Goal: Contribute content

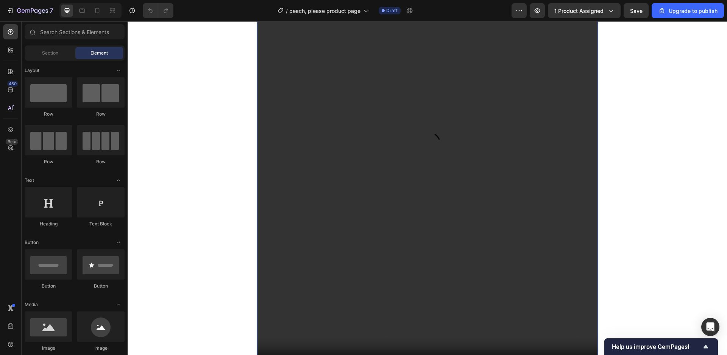
scroll to position [1487, 0]
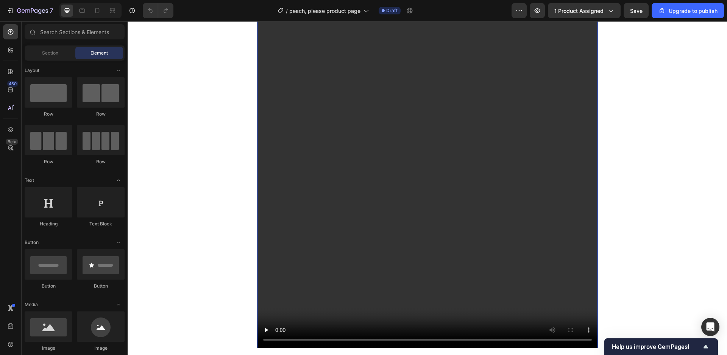
click at [312, 216] on video at bounding box center [427, 121] width 341 height 455
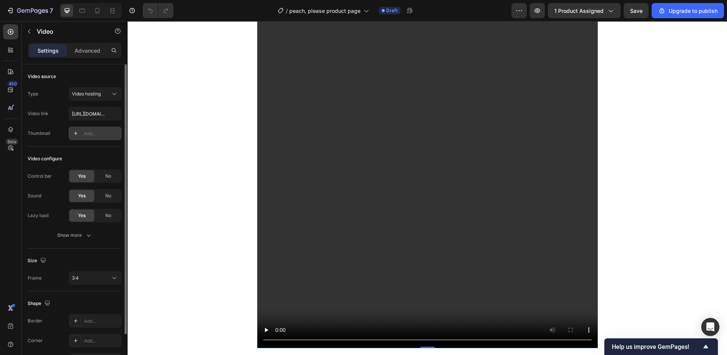
click at [92, 133] on div "Add..." at bounding box center [102, 133] width 36 height 7
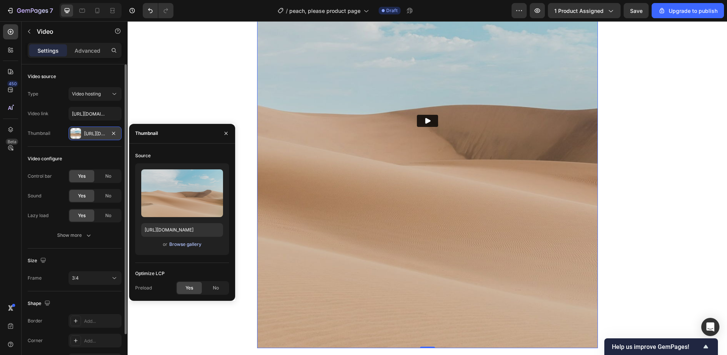
click at [192, 245] on div "Browse gallery" at bounding box center [185, 244] width 32 height 7
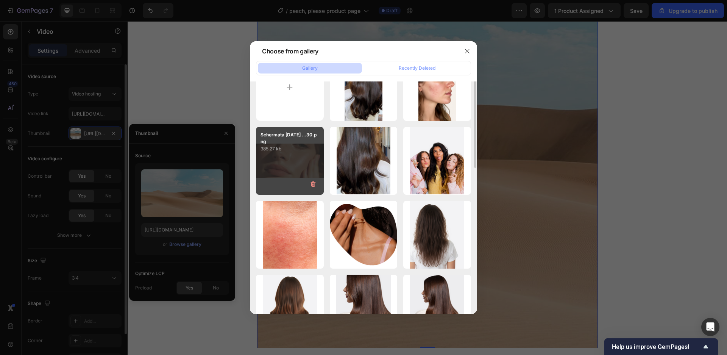
scroll to position [0, 0]
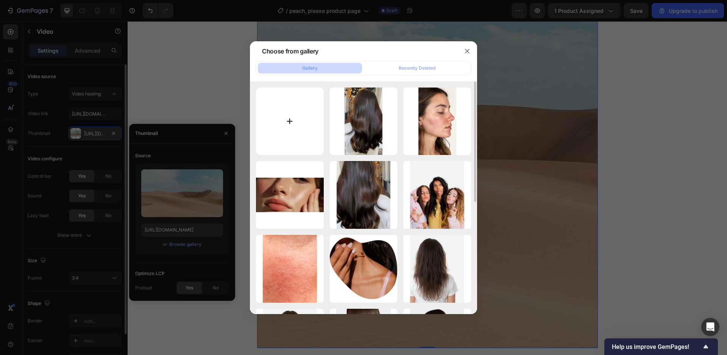
click at [299, 114] on input "file" at bounding box center [290, 121] width 68 height 68
type input "C:\fakepath\IMG_1677.webp"
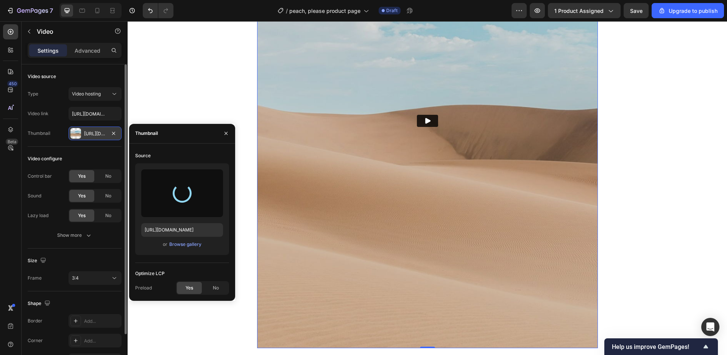
type input "[URL][DOMAIN_NAME]"
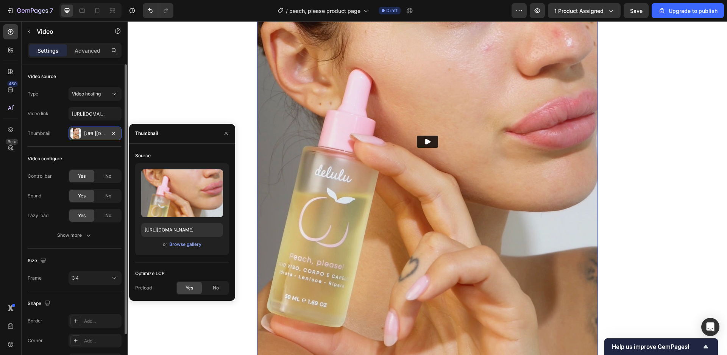
scroll to position [1406, 0]
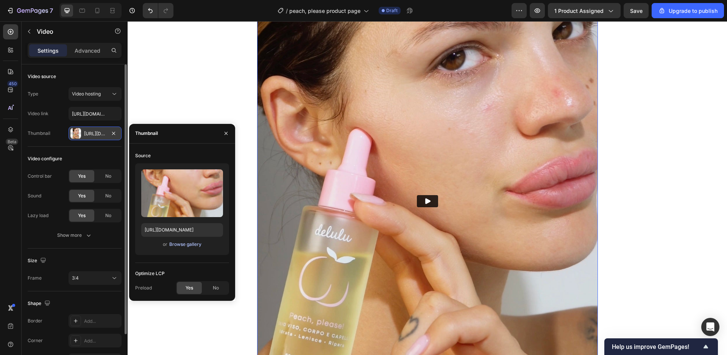
click at [191, 245] on div "Browse gallery" at bounding box center [185, 244] width 32 height 7
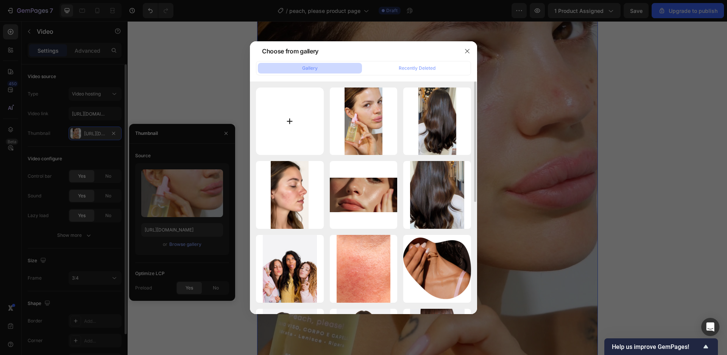
click at [289, 125] on input "file" at bounding box center [290, 121] width 68 height 68
click at [297, 128] on input "file" at bounding box center [290, 121] width 68 height 68
type input "C:\fakepath\IMG_1676.jpg"
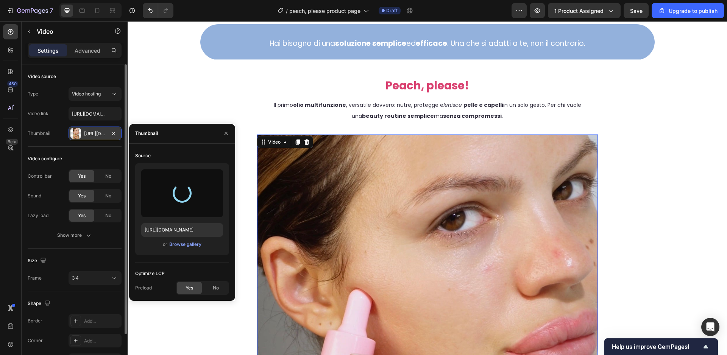
type input "[URL][DOMAIN_NAME]"
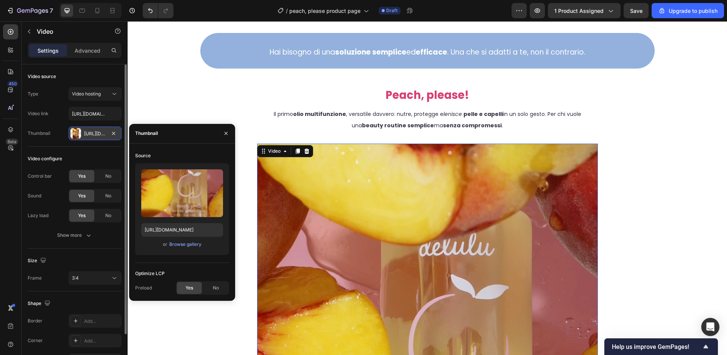
scroll to position [996, 0]
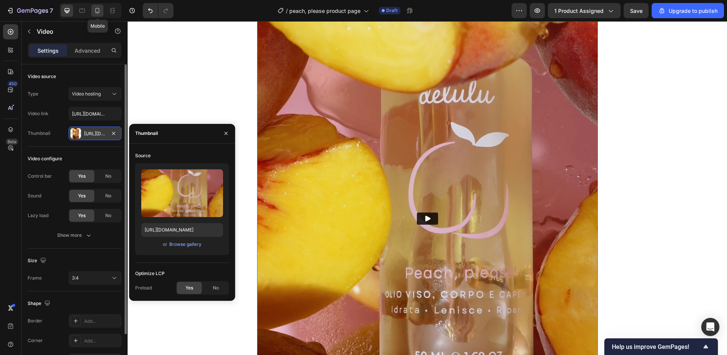
click at [99, 12] on icon at bounding box center [97, 10] width 4 height 5
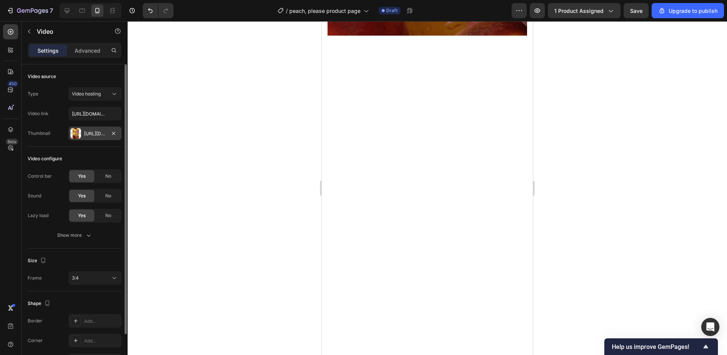
scroll to position [1291, 0]
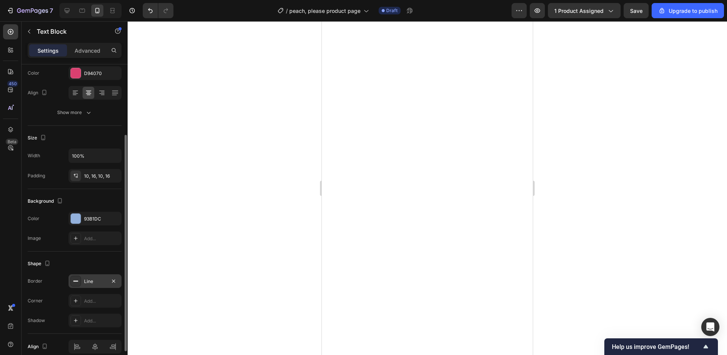
scroll to position [103, 0]
click at [99, 300] on div "Add..." at bounding box center [102, 300] width 36 height 7
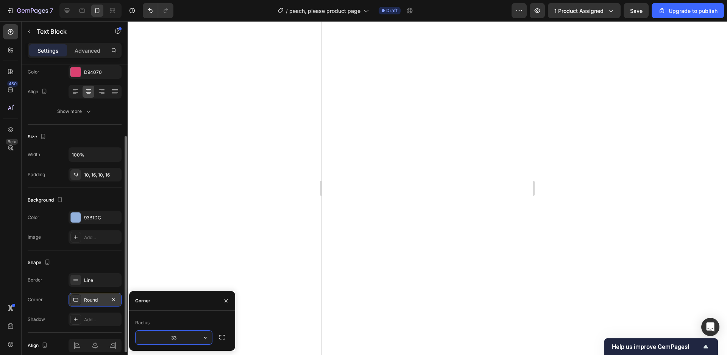
type input "3"
type input "66"
click at [640, 8] on span "Save" at bounding box center [636, 11] width 12 height 6
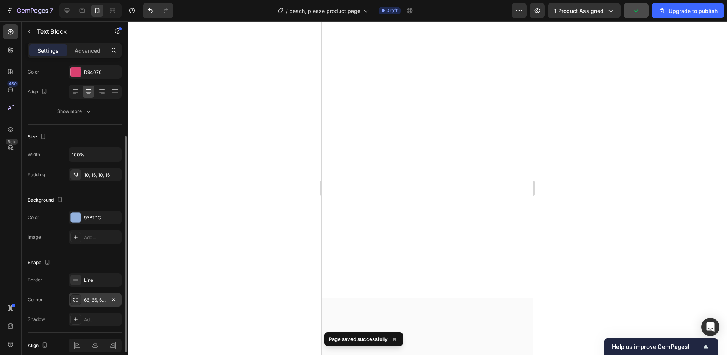
scroll to position [1394, 0]
click at [587, 227] on div at bounding box center [428, 188] width 600 height 334
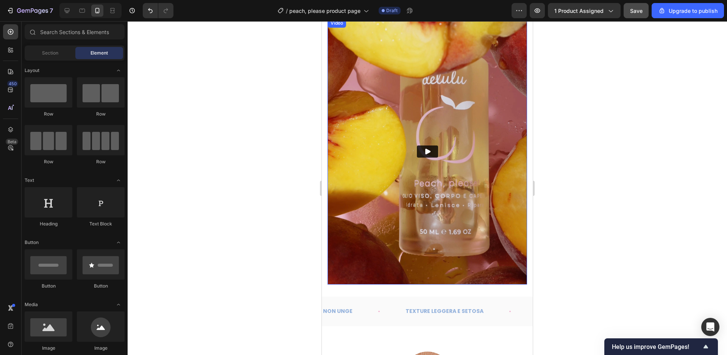
scroll to position [1595, 0]
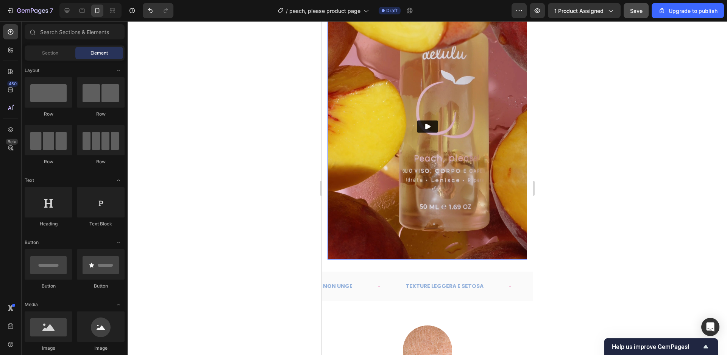
click at [430, 129] on icon "Play" at bounding box center [428, 127] width 8 height 8
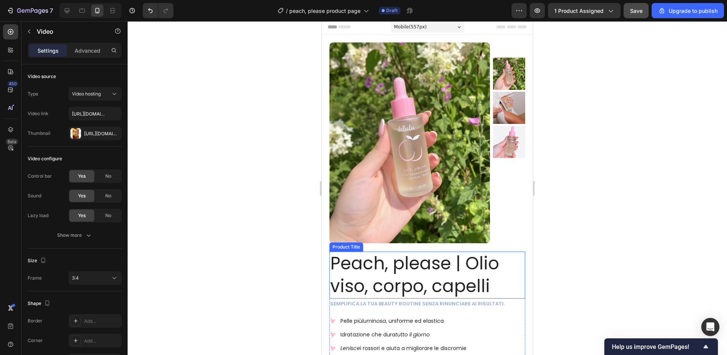
scroll to position [142, 0]
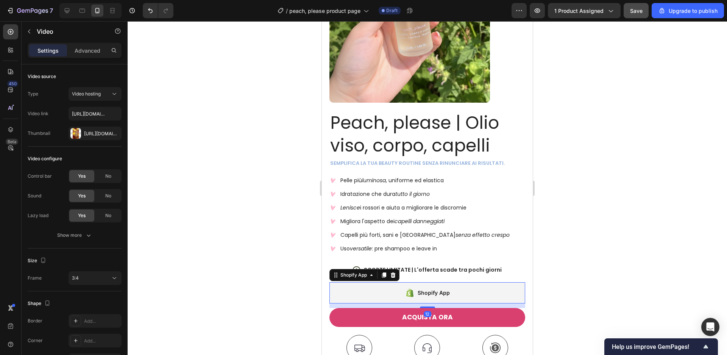
click at [453, 292] on div "Shopify App" at bounding box center [428, 292] width 196 height 21
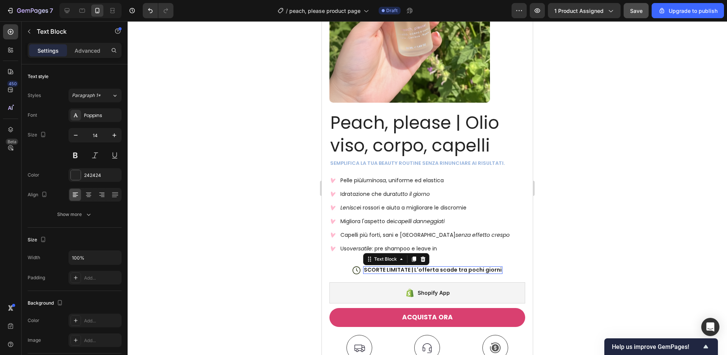
click at [438, 272] on p "SCORTE LIMITATE | L'offerta scade tra pochi giorni" at bounding box center [433, 269] width 138 height 7
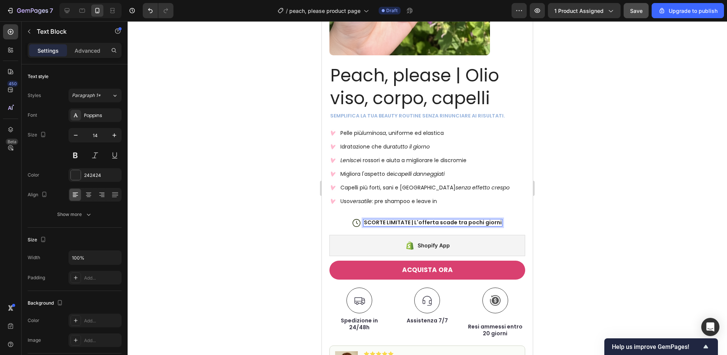
scroll to position [193, 0]
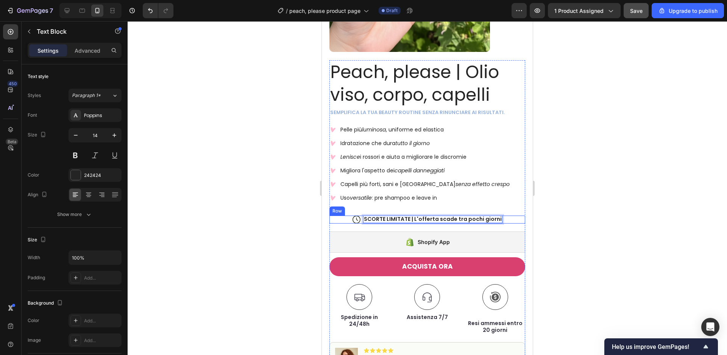
click at [348, 222] on div "Icon SCORTE LIMITATE | L'offerta scade tra pochi giorni Text Block 0 Row" at bounding box center [428, 220] width 196 height 8
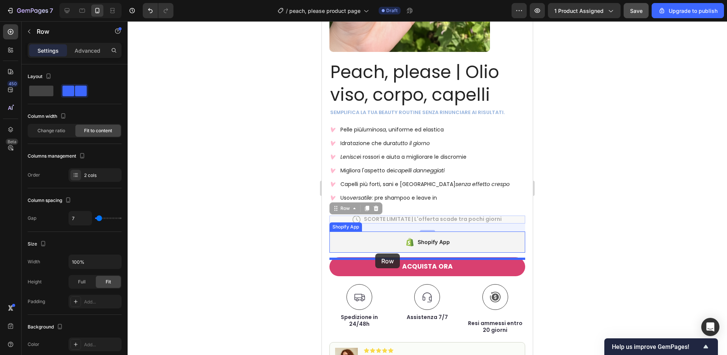
drag, startPoint x: 337, startPoint y: 212, endPoint x: 375, endPoint y: 253, distance: 56.8
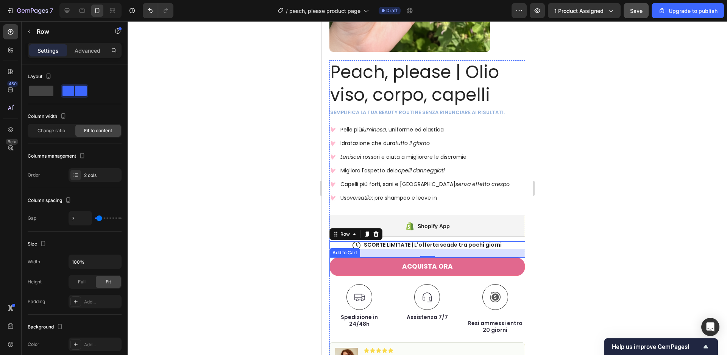
click at [523, 268] on button "ACQUISTA ORA" at bounding box center [428, 266] width 196 height 19
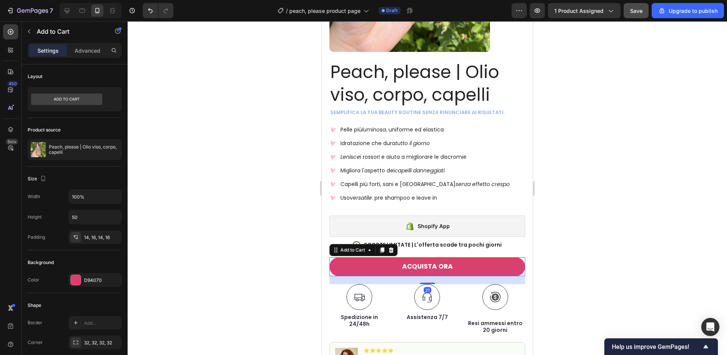
click at [541, 271] on div at bounding box center [428, 188] width 600 height 334
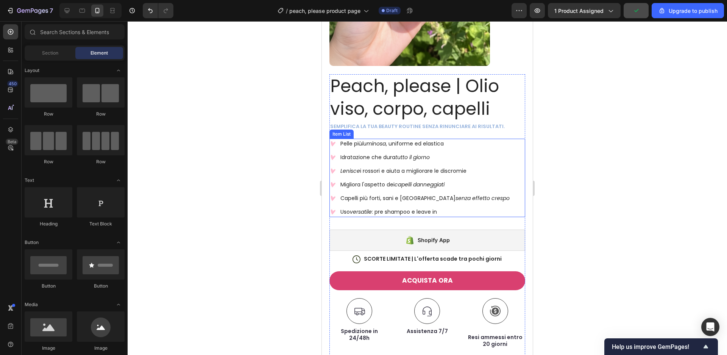
scroll to position [180, 0]
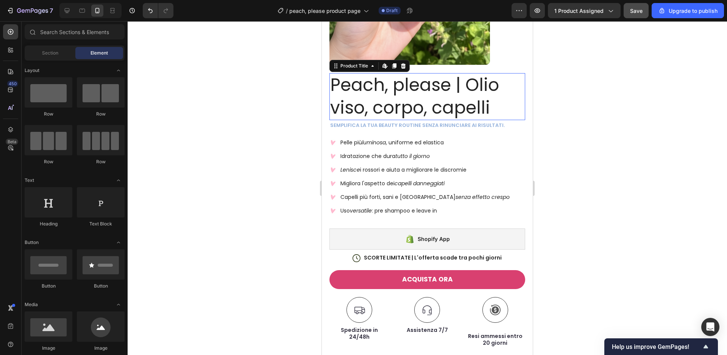
click at [426, 108] on h1 "Peach, please | Olio viso, corpo, capelli" at bounding box center [428, 96] width 196 height 47
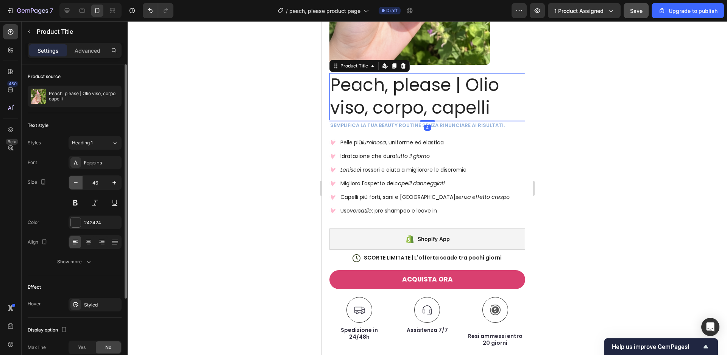
click at [74, 182] on icon "button" at bounding box center [76, 183] width 8 height 8
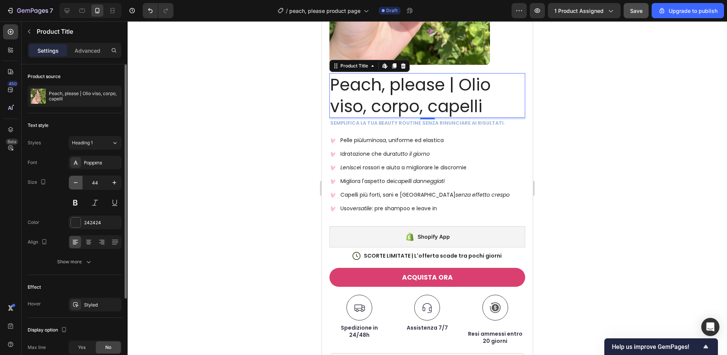
click at [74, 182] on icon "button" at bounding box center [76, 183] width 8 height 8
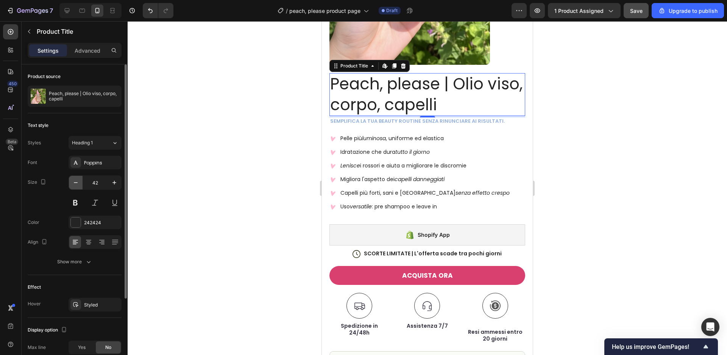
click at [74, 182] on icon "button" at bounding box center [76, 183] width 8 height 8
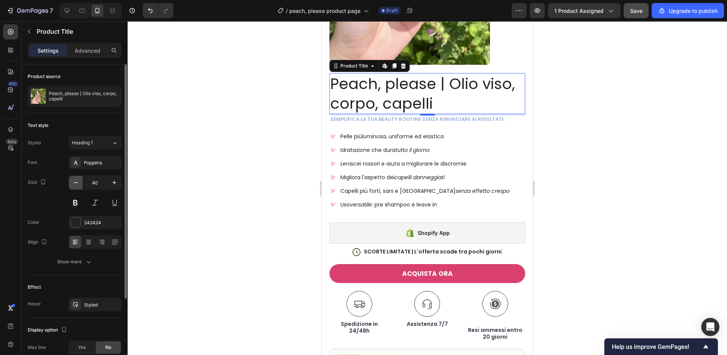
click at [74, 182] on icon "button" at bounding box center [76, 183] width 8 height 8
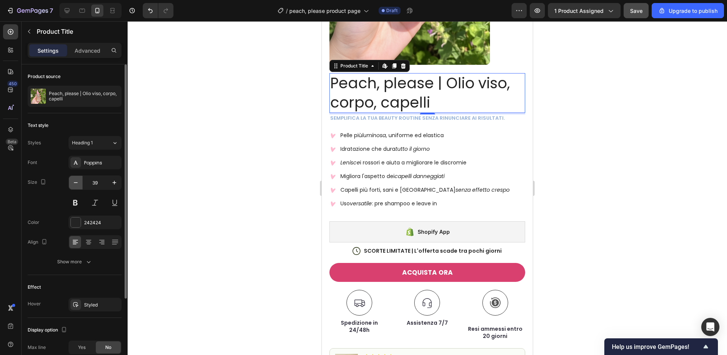
click at [74, 182] on icon "button" at bounding box center [76, 183] width 8 height 8
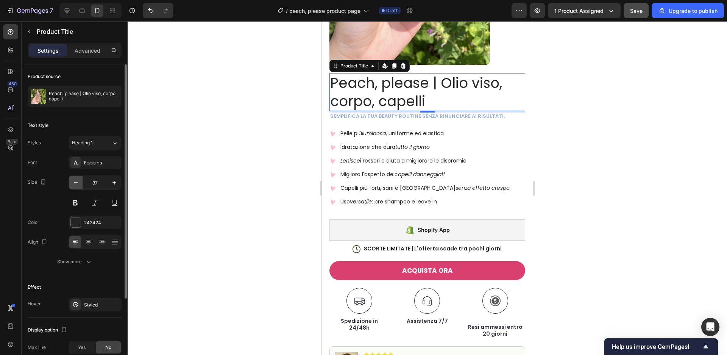
click at [74, 182] on icon "button" at bounding box center [76, 183] width 8 height 8
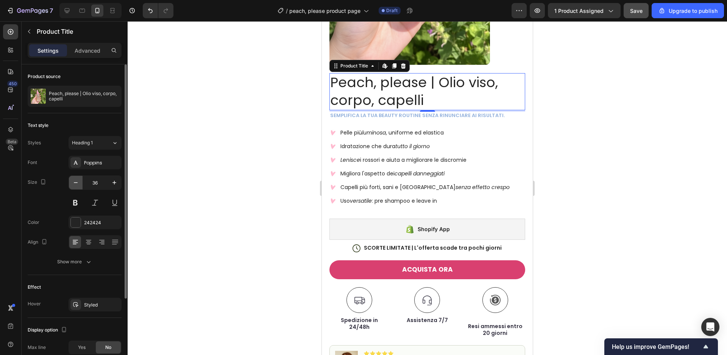
click at [74, 182] on icon "button" at bounding box center [76, 183] width 8 height 8
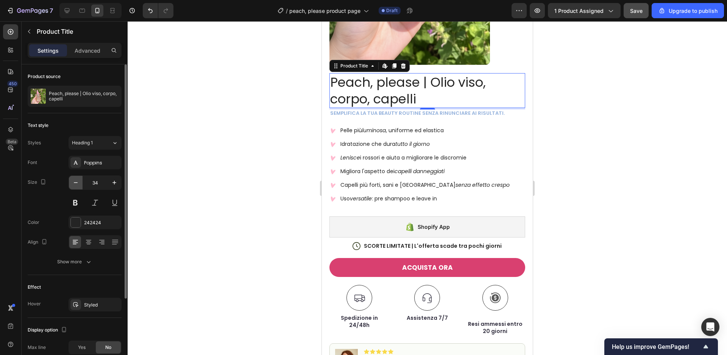
click at [74, 182] on icon "button" at bounding box center [76, 183] width 8 height 8
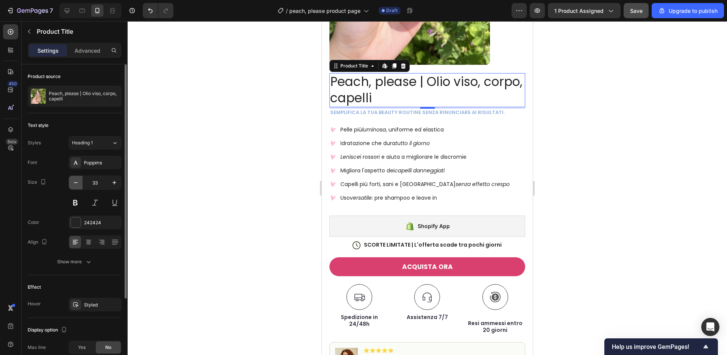
click at [74, 182] on icon "button" at bounding box center [76, 183] width 8 height 8
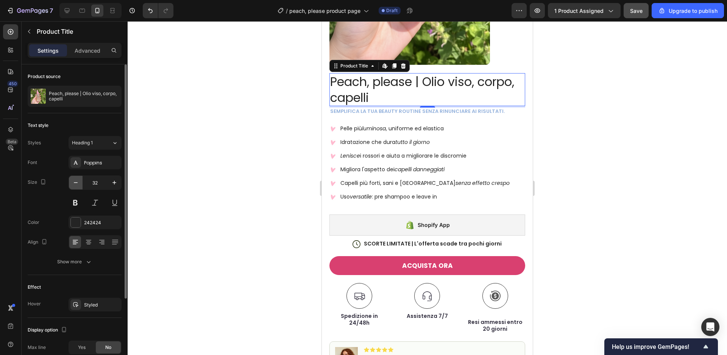
click at [74, 182] on icon "button" at bounding box center [76, 183] width 8 height 8
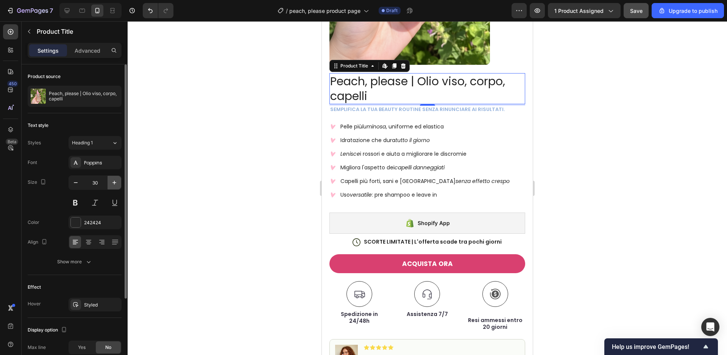
click at [111, 182] on icon "button" at bounding box center [115, 183] width 8 height 8
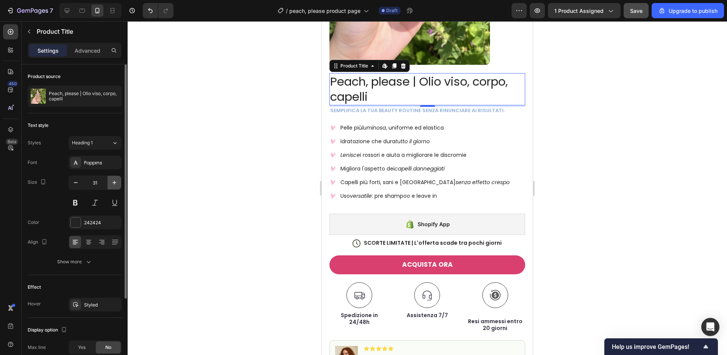
click at [111, 182] on icon "button" at bounding box center [115, 183] width 8 height 8
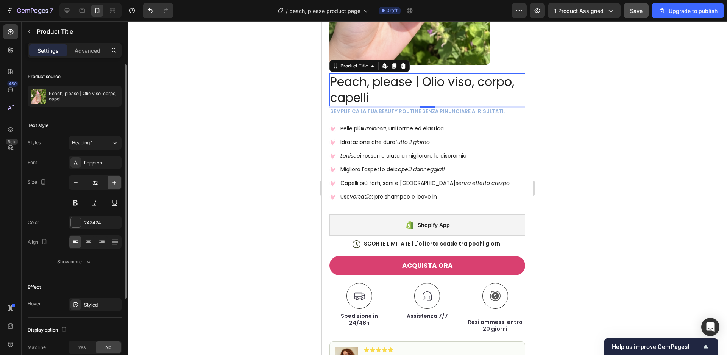
click at [111, 182] on icon "button" at bounding box center [115, 183] width 8 height 8
type input "33"
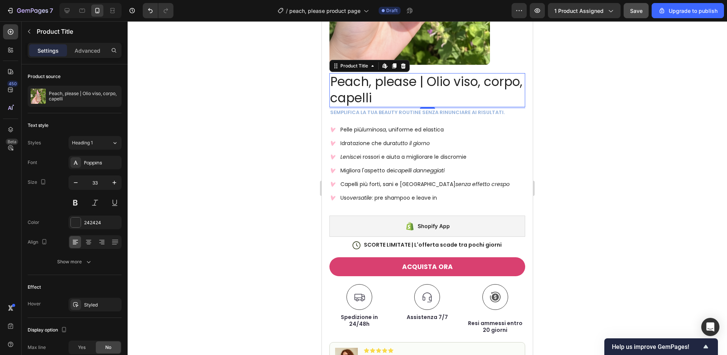
click at [423, 86] on h1 "Peach, please | Olio viso, corpo, capelli" at bounding box center [428, 90] width 196 height 34
click at [416, 85] on h1 "Peach, please | Olio viso, corpo, capelli" at bounding box center [428, 90] width 196 height 34
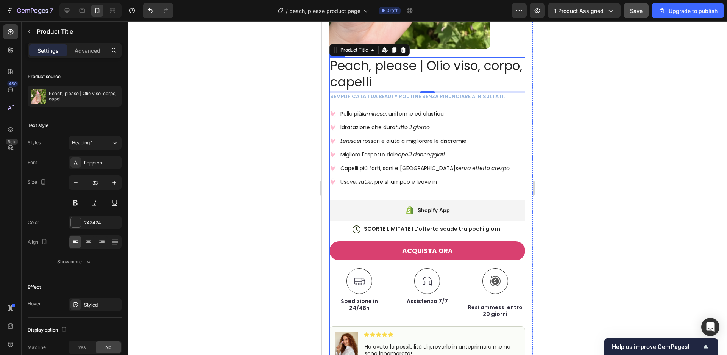
scroll to position [197, 0]
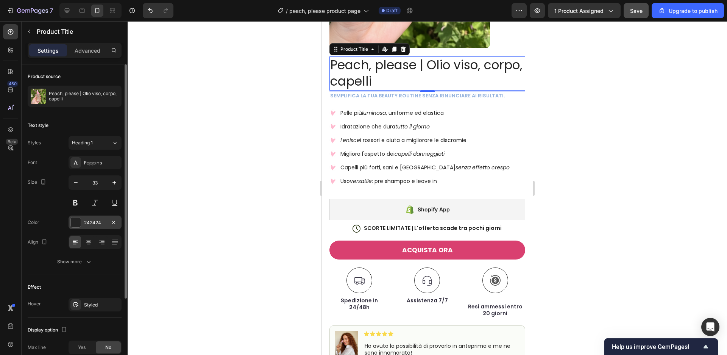
click at [78, 221] on div at bounding box center [76, 222] width 10 height 10
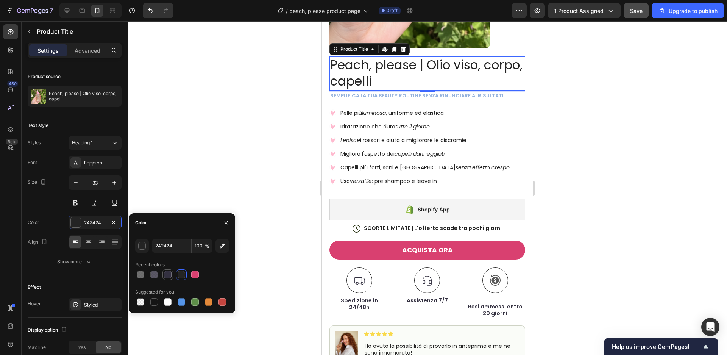
click at [170, 275] on div at bounding box center [168, 275] width 8 height 8
type input "333040"
click at [467, 141] on span "Lenisce i rossori e aiuta a migliorare le discromie" at bounding box center [404, 140] width 126 height 8
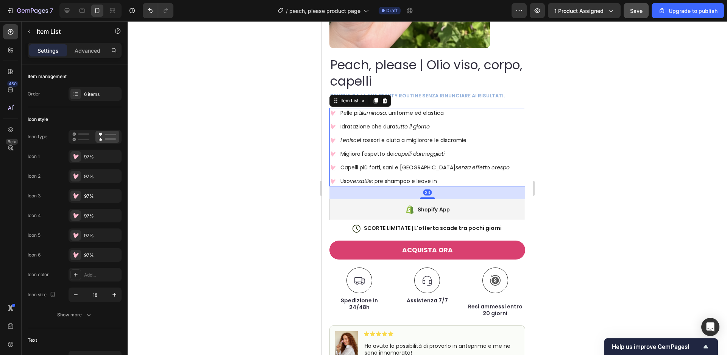
click at [577, 125] on div at bounding box center [428, 188] width 600 height 334
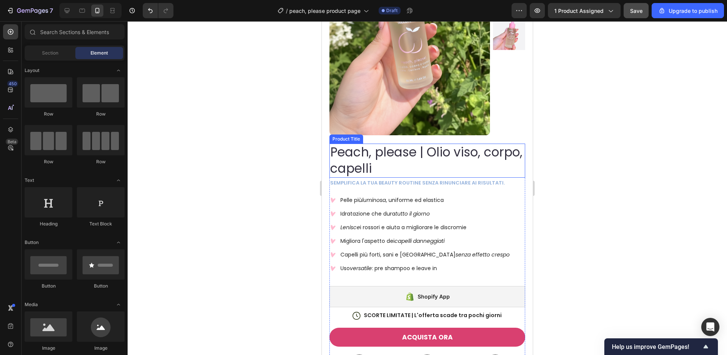
scroll to position [109, 0]
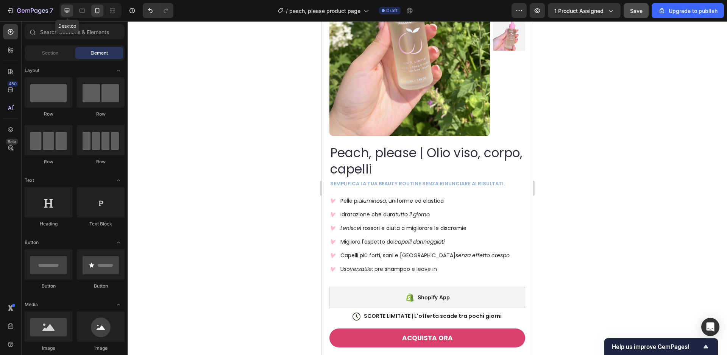
click at [70, 10] on icon at bounding box center [67, 11] width 8 height 8
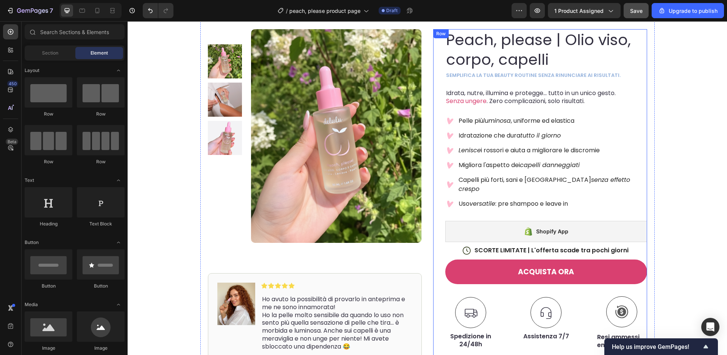
scroll to position [20, 0]
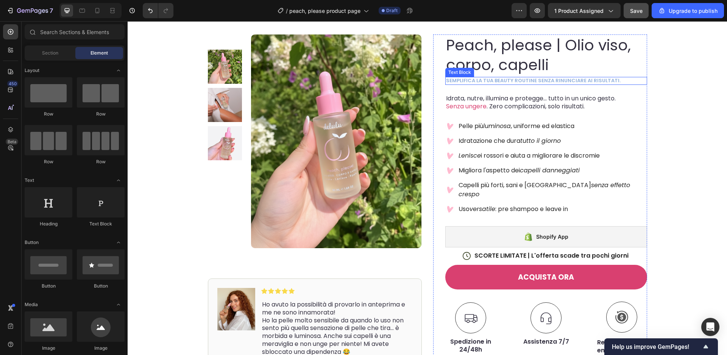
click at [508, 81] on p "semplifica la tua beauty routine senza rinunciare ai risultati." at bounding box center [546, 81] width 200 height 6
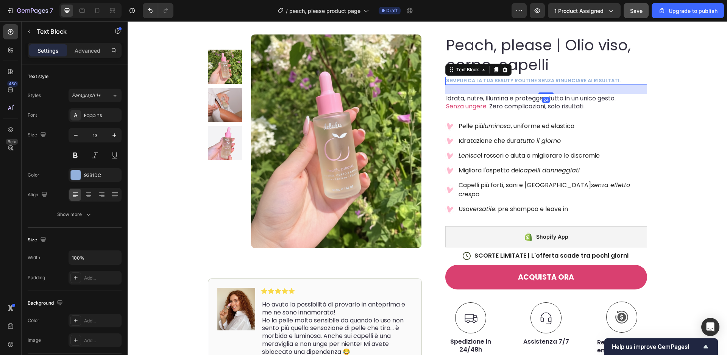
click at [508, 81] on p "semplifica la tua beauty routine senza rinunciare ai risultati." at bounding box center [546, 81] width 200 height 6
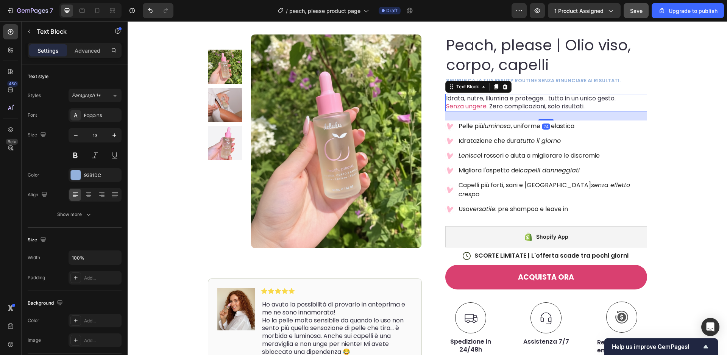
click at [503, 102] on span ". Zero complicazioni, solo risultati." at bounding box center [536, 106] width 98 height 9
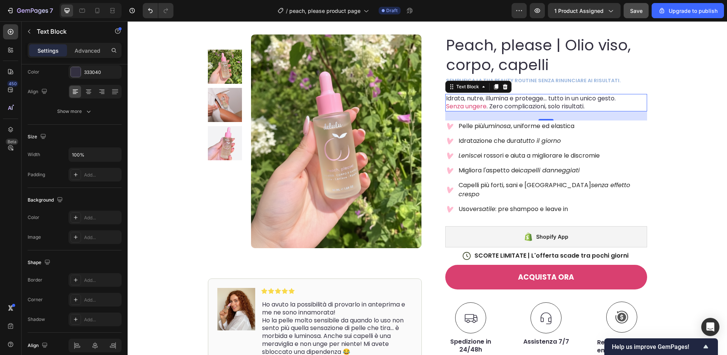
click at [95, 43] on div "Settings Advanced" at bounding box center [75, 50] width 94 height 15
click at [96, 48] on p "Advanced" at bounding box center [88, 51] width 26 height 8
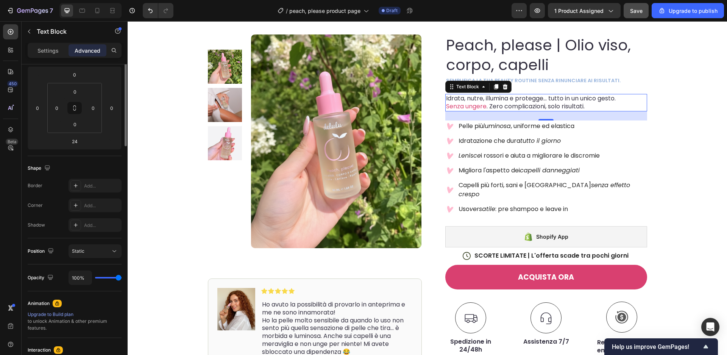
scroll to position [0, 0]
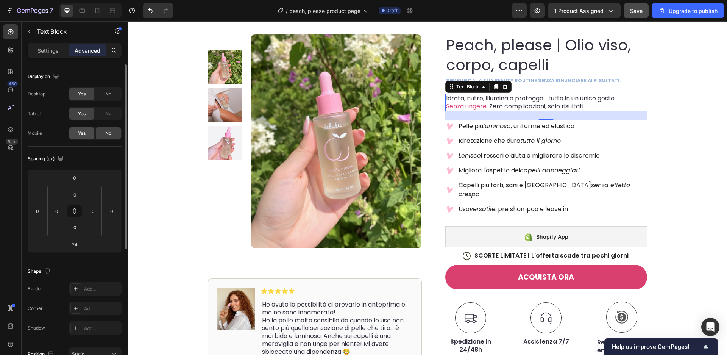
click at [80, 134] on span "Yes" at bounding box center [82, 133] width 8 height 7
click at [97, 9] on icon at bounding box center [98, 11] width 8 height 8
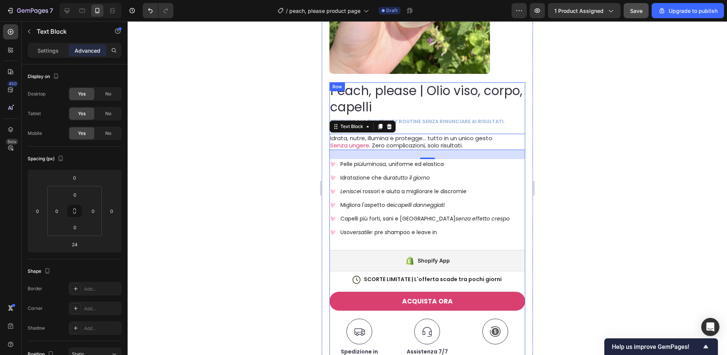
scroll to position [169, 0]
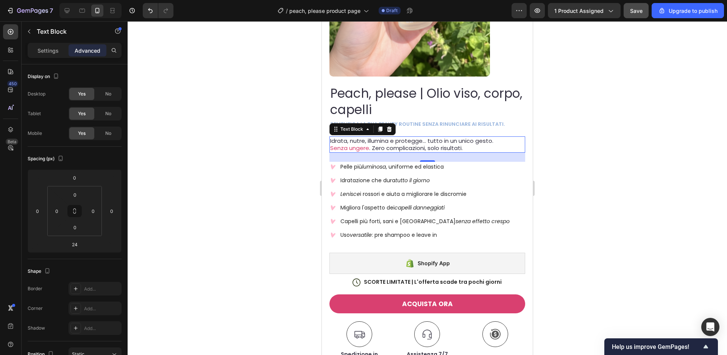
click at [555, 161] on div at bounding box center [428, 188] width 600 height 334
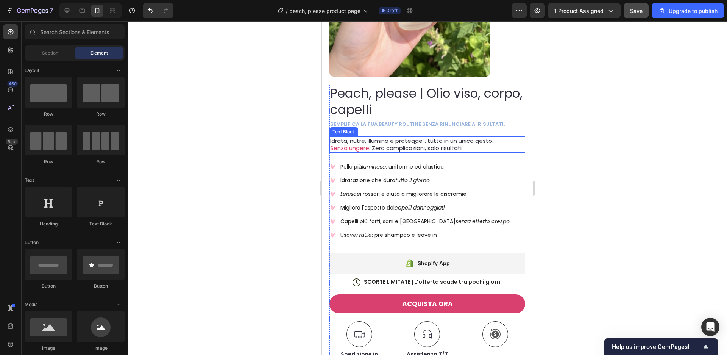
click at [479, 148] on p "Senza ungere . Zero complicazioni, solo risultati." at bounding box center [427, 148] width 194 height 8
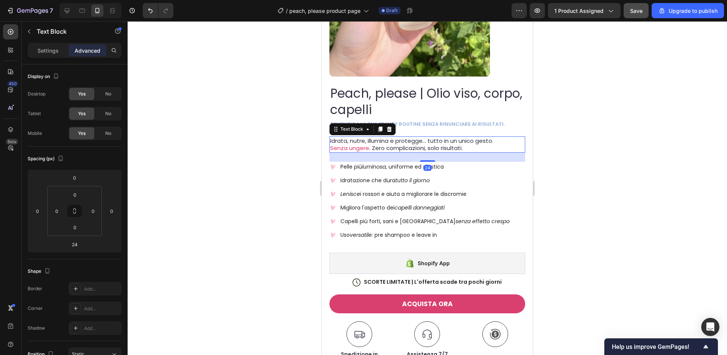
click at [479, 148] on p "Senza ungere . Zero complicazioni, solo risultati." at bounding box center [427, 148] width 194 height 8
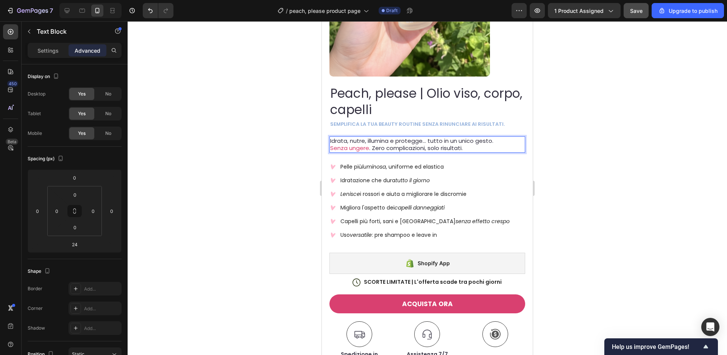
click at [578, 109] on div at bounding box center [428, 188] width 600 height 334
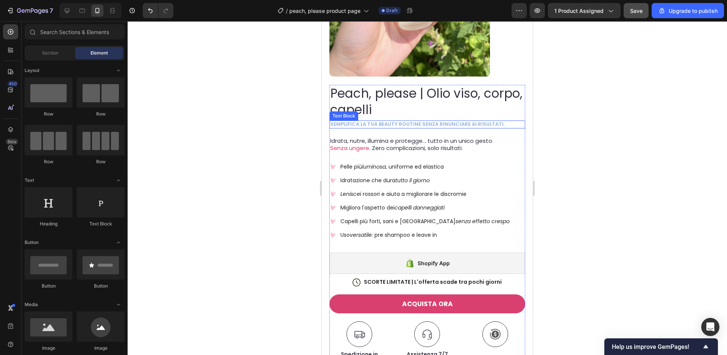
click at [504, 124] on p "semplifica la tua beauty routine senza rinunciare ai risultati." at bounding box center [427, 124] width 194 height 6
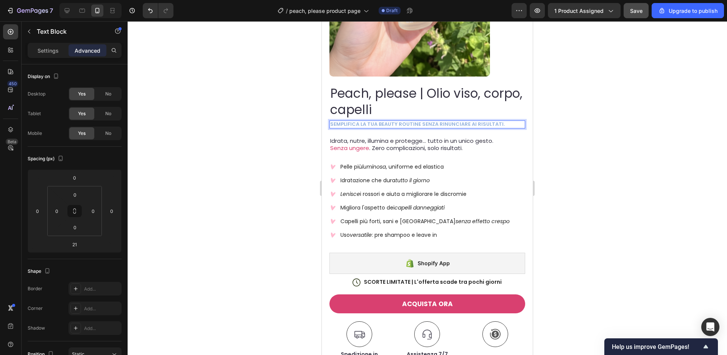
click at [554, 139] on div at bounding box center [428, 188] width 600 height 334
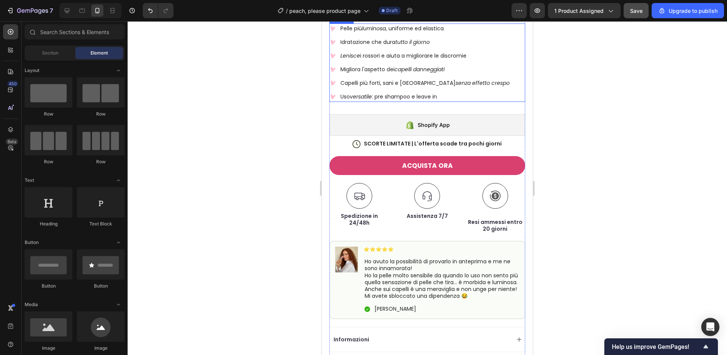
scroll to position [321, 0]
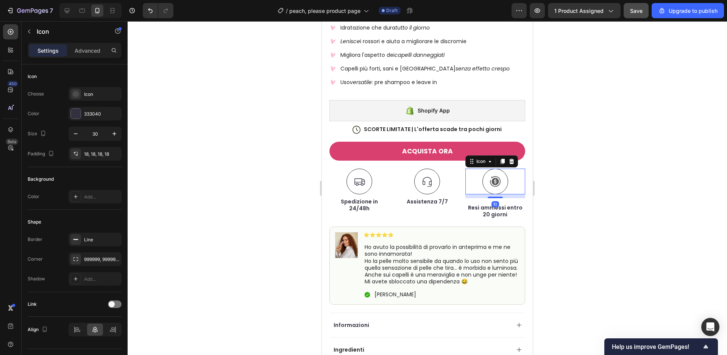
click at [504, 194] on div "Icon 10" at bounding box center [496, 182] width 60 height 26
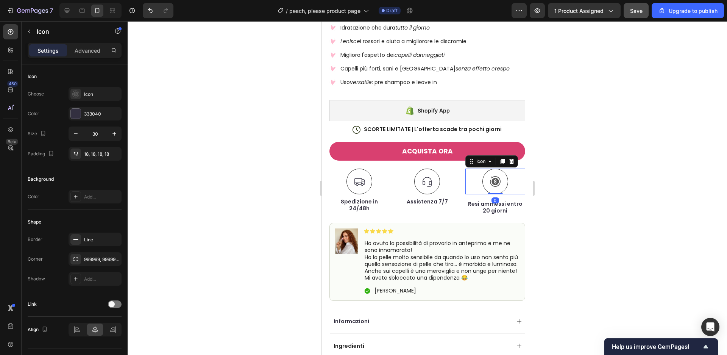
drag, startPoint x: 498, startPoint y: 200, endPoint x: 497, endPoint y: 182, distance: 17.8
click at [497, 182] on div "Icon 0" at bounding box center [496, 182] width 60 height 26
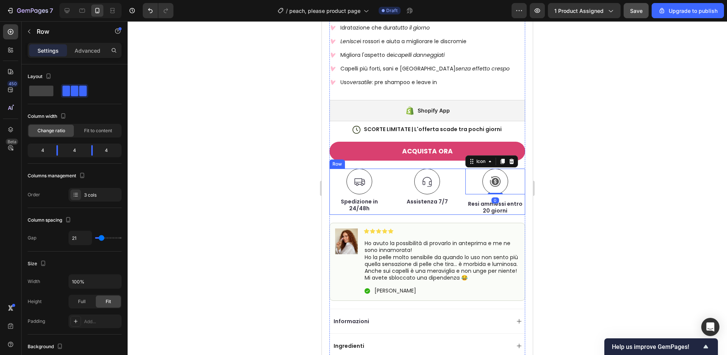
click at [502, 200] on div "Icon 0 Row Resi ammessi entro 20 giorni Text Block" at bounding box center [496, 192] width 60 height 46
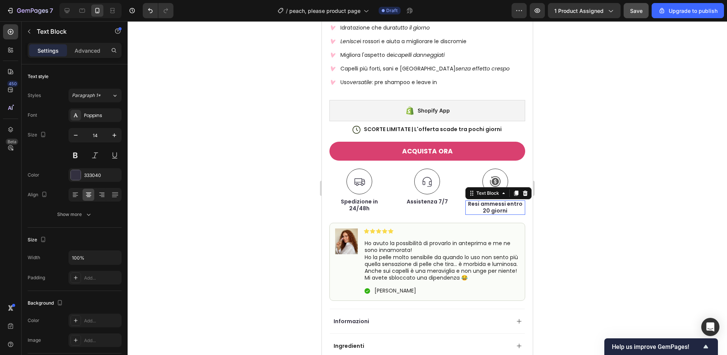
click at [500, 202] on p "Resi ammessi entro 20 giorni" at bounding box center [495, 207] width 58 height 14
click at [501, 203] on p "Resi ammessi entro 20 giorni" at bounding box center [495, 207] width 58 height 14
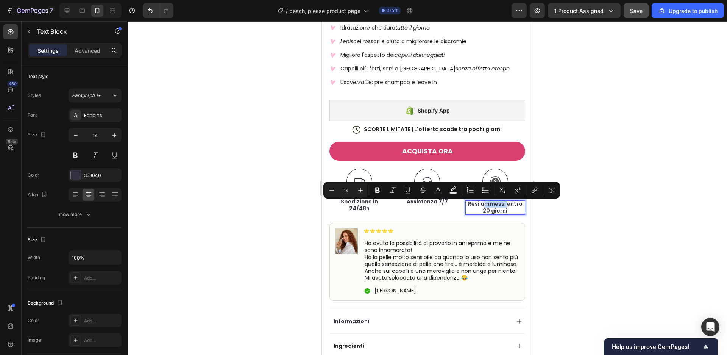
drag, startPoint x: 509, startPoint y: 205, endPoint x: 484, endPoint y: 206, distance: 24.3
click at [484, 206] on p "Resi ammessi entro 20 giorni" at bounding box center [495, 207] width 58 height 14
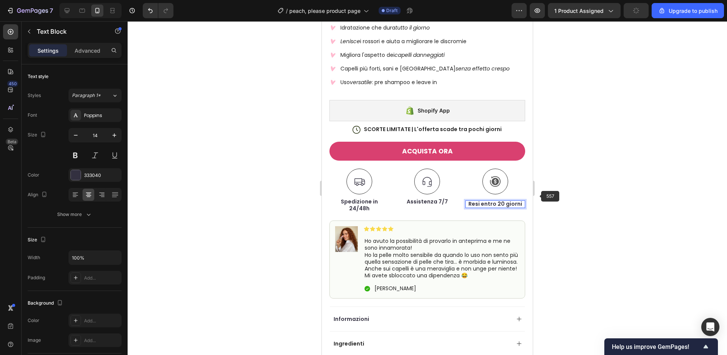
click at [544, 195] on div at bounding box center [428, 188] width 600 height 334
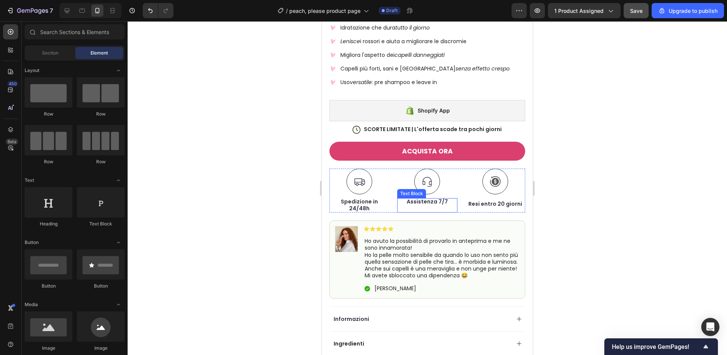
click at [452, 204] on p "Assistenza 7/7" at bounding box center [427, 201] width 58 height 7
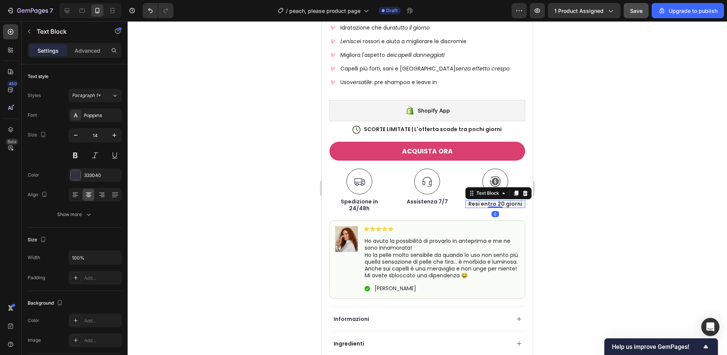
click at [482, 207] on p "Resi entro 20 giorni" at bounding box center [495, 203] width 58 height 7
click at [445, 201] on p "Assistenza 7/7" at bounding box center [427, 201] width 58 height 7
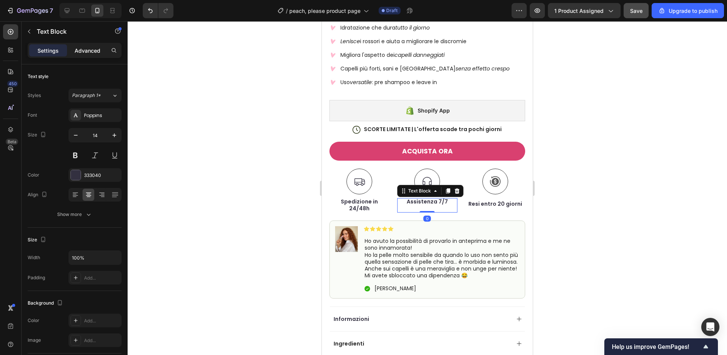
click at [98, 52] on p "Advanced" at bounding box center [88, 51] width 26 height 8
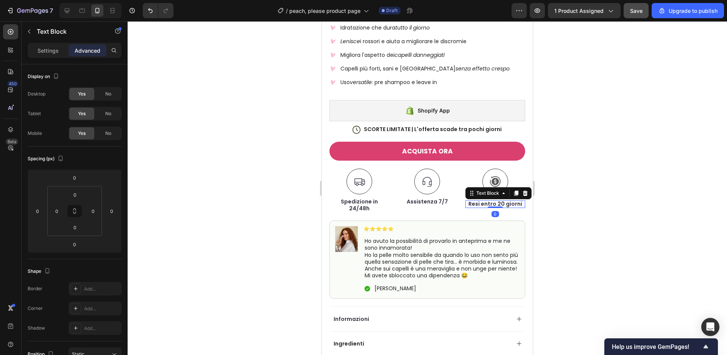
click at [487, 205] on p "Resi entro 20 giorni" at bounding box center [495, 203] width 58 height 7
click at [441, 205] on p "Assistenza 7/7" at bounding box center [427, 201] width 58 height 7
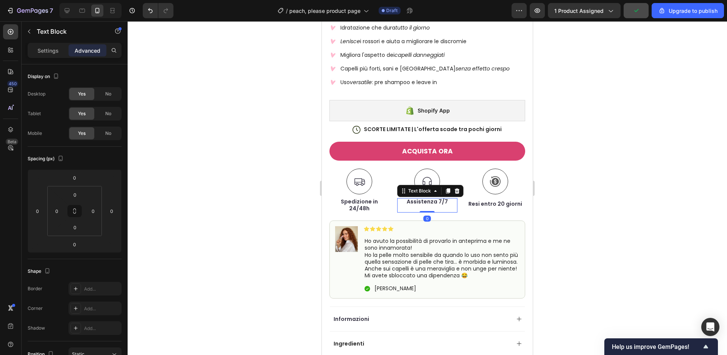
click at [451, 194] on icon at bounding box center [448, 191] width 6 height 6
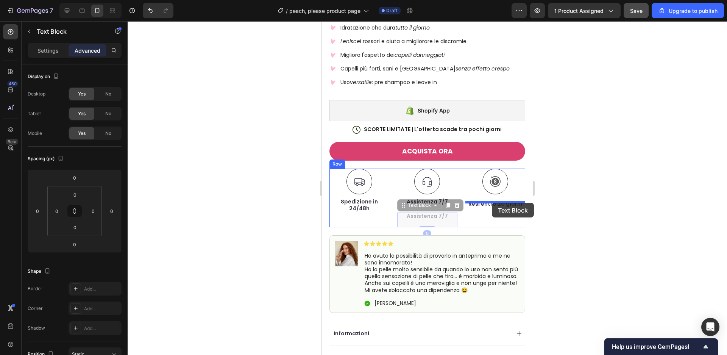
drag, startPoint x: 405, startPoint y: 209, endPoint x: 492, endPoint y: 203, distance: 87.7
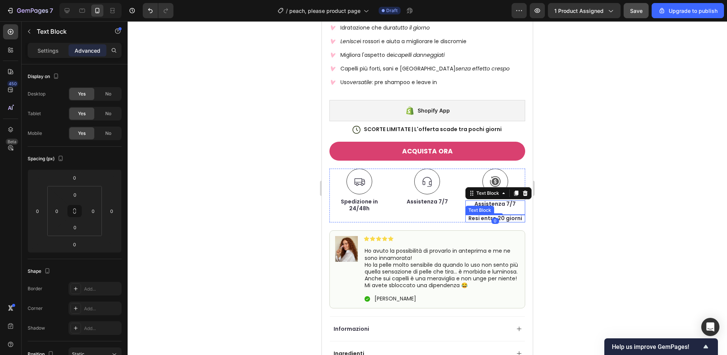
click at [489, 208] on div "Text Block" at bounding box center [480, 210] width 29 height 9
click at [528, 211] on icon at bounding box center [525, 208] width 6 height 6
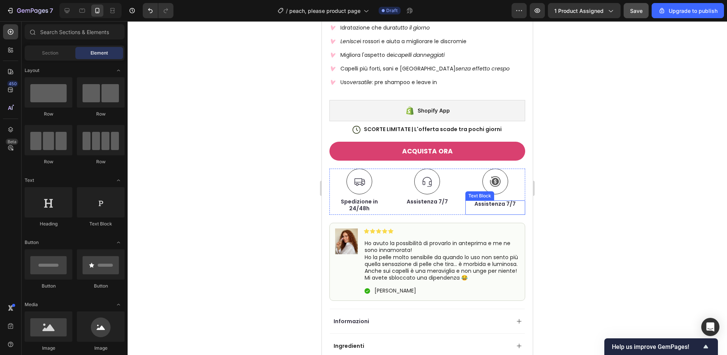
click at [493, 205] on p "Assistenza 7/7" at bounding box center [495, 203] width 58 height 7
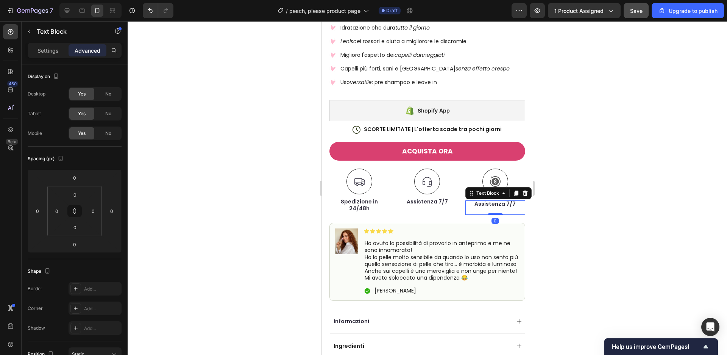
click at [493, 205] on p "Assistenza 7/7" at bounding box center [495, 203] width 58 height 7
click at [583, 220] on div at bounding box center [428, 188] width 600 height 334
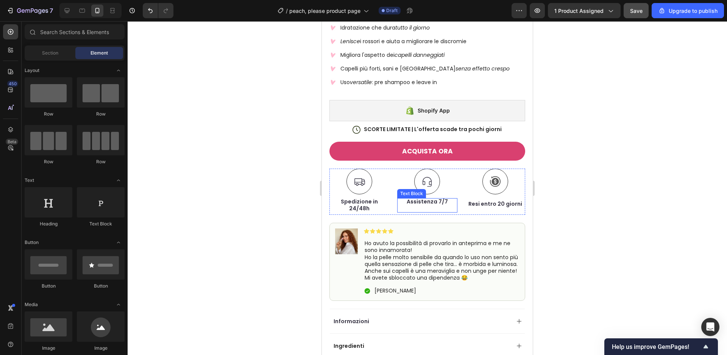
click at [441, 204] on p "Assistenza 7/7" at bounding box center [427, 201] width 58 height 7
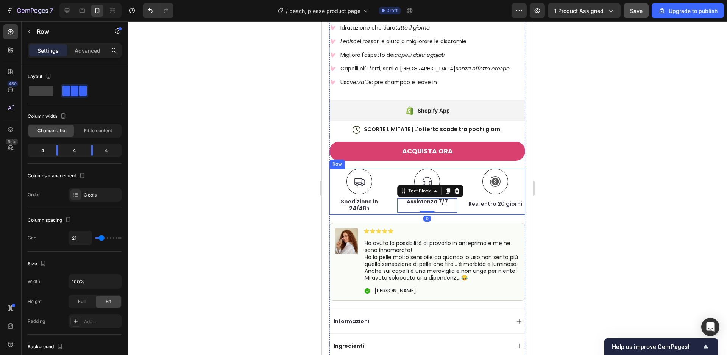
click at [501, 197] on div "Icon Row Resi entro 20 giorni Text Block" at bounding box center [496, 192] width 60 height 46
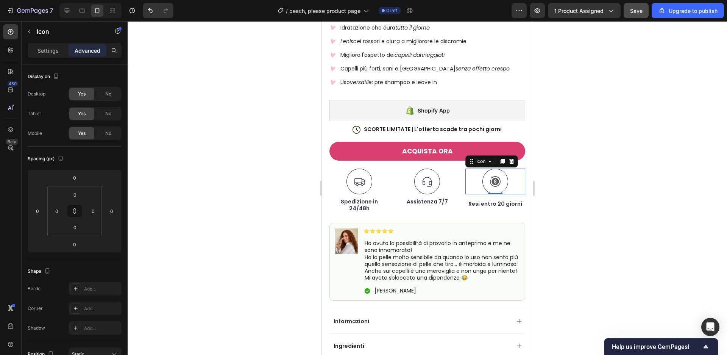
click at [501, 194] on div "Icon 0" at bounding box center [496, 182] width 60 height 26
click at [505, 202] on p "Resi entro 20 giorni" at bounding box center [495, 203] width 58 height 7
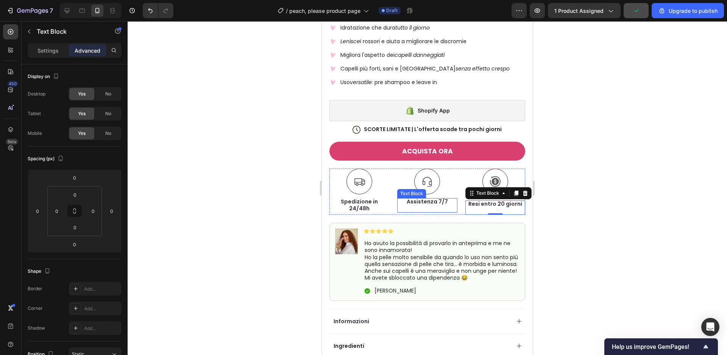
click at [443, 200] on p "Assistenza 7/7" at bounding box center [427, 201] width 58 height 7
click at [513, 205] on p "Resi entro 20 giorni" at bounding box center [495, 203] width 58 height 7
click at [444, 202] on p "Assistenza 7/7" at bounding box center [427, 201] width 58 height 7
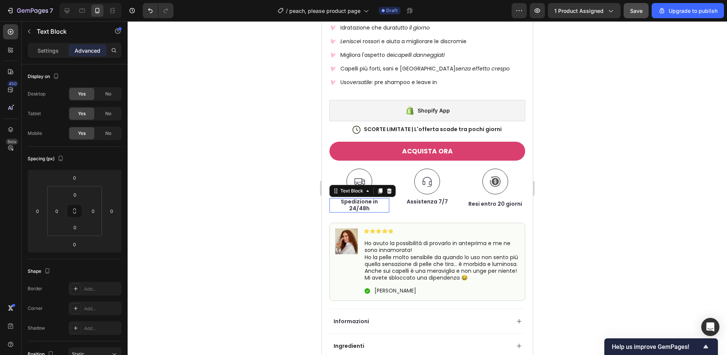
click at [374, 204] on p "Spedizione in 24/48h" at bounding box center [359, 205] width 58 height 14
click at [432, 204] on p "Assistenza 7/7" at bounding box center [427, 201] width 58 height 7
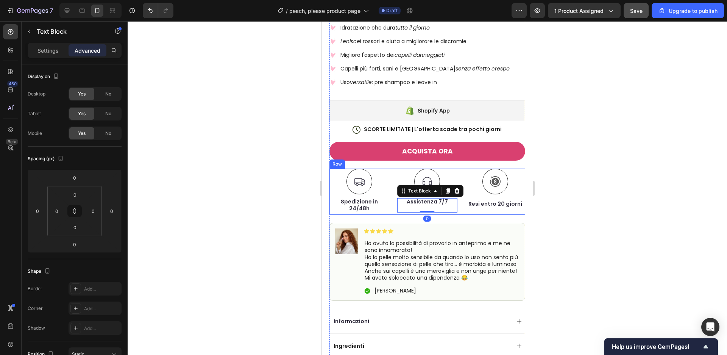
click at [383, 209] on div "Icon Spedizione in 24/48h Text Block" at bounding box center [360, 192] width 60 height 46
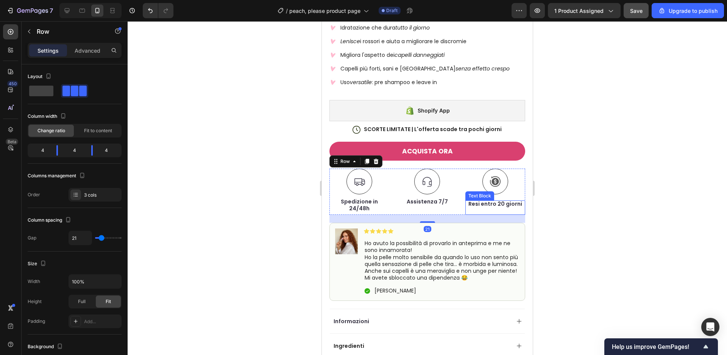
click at [491, 203] on p "Resi entro 20 giorni" at bounding box center [495, 203] width 58 height 7
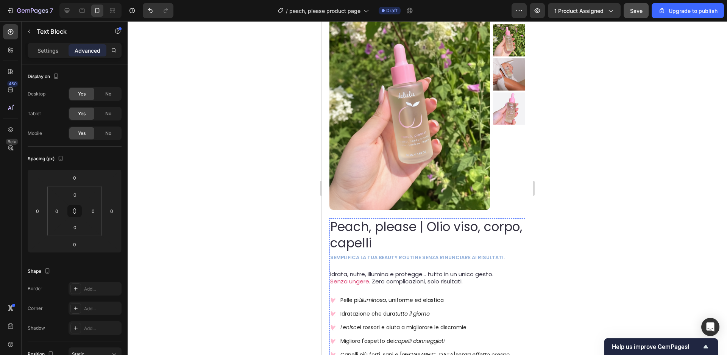
scroll to position [0, 0]
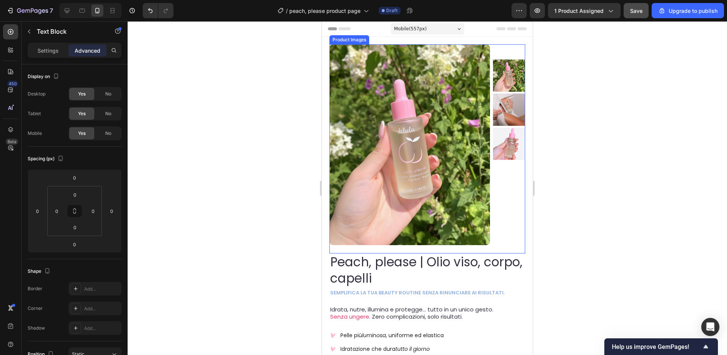
click at [506, 112] on img at bounding box center [509, 110] width 32 height 32
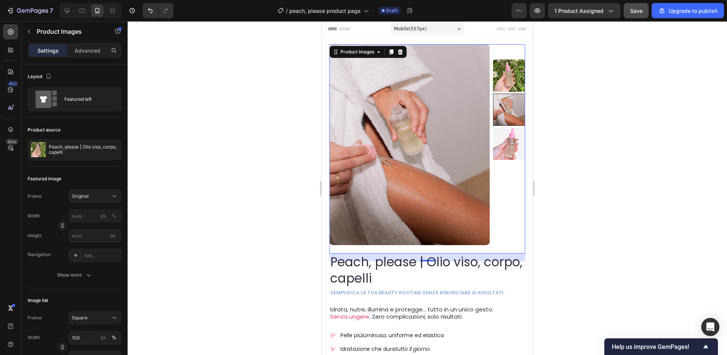
click at [514, 134] on img at bounding box center [509, 144] width 32 height 32
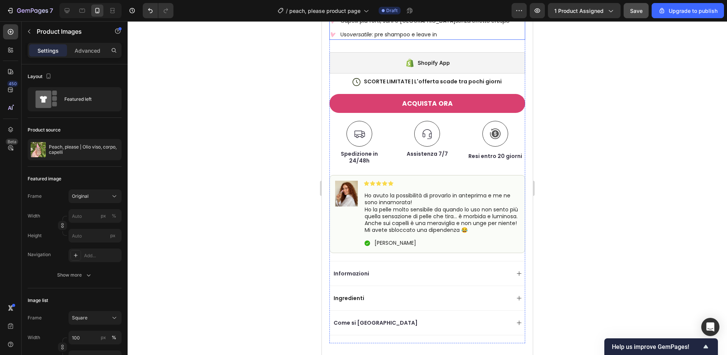
scroll to position [385, 0]
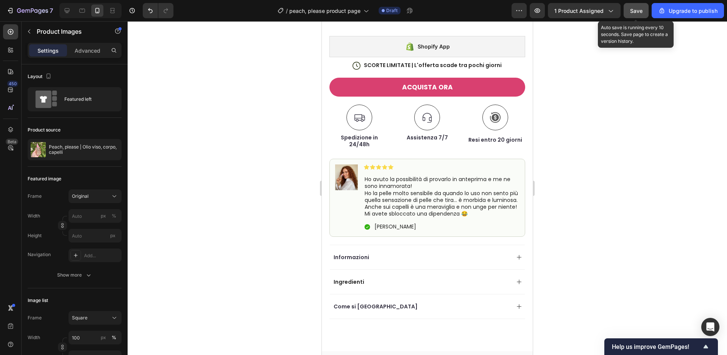
click at [630, 10] on button "Save" at bounding box center [636, 10] width 25 height 15
